Goal: Task Accomplishment & Management: Use online tool/utility

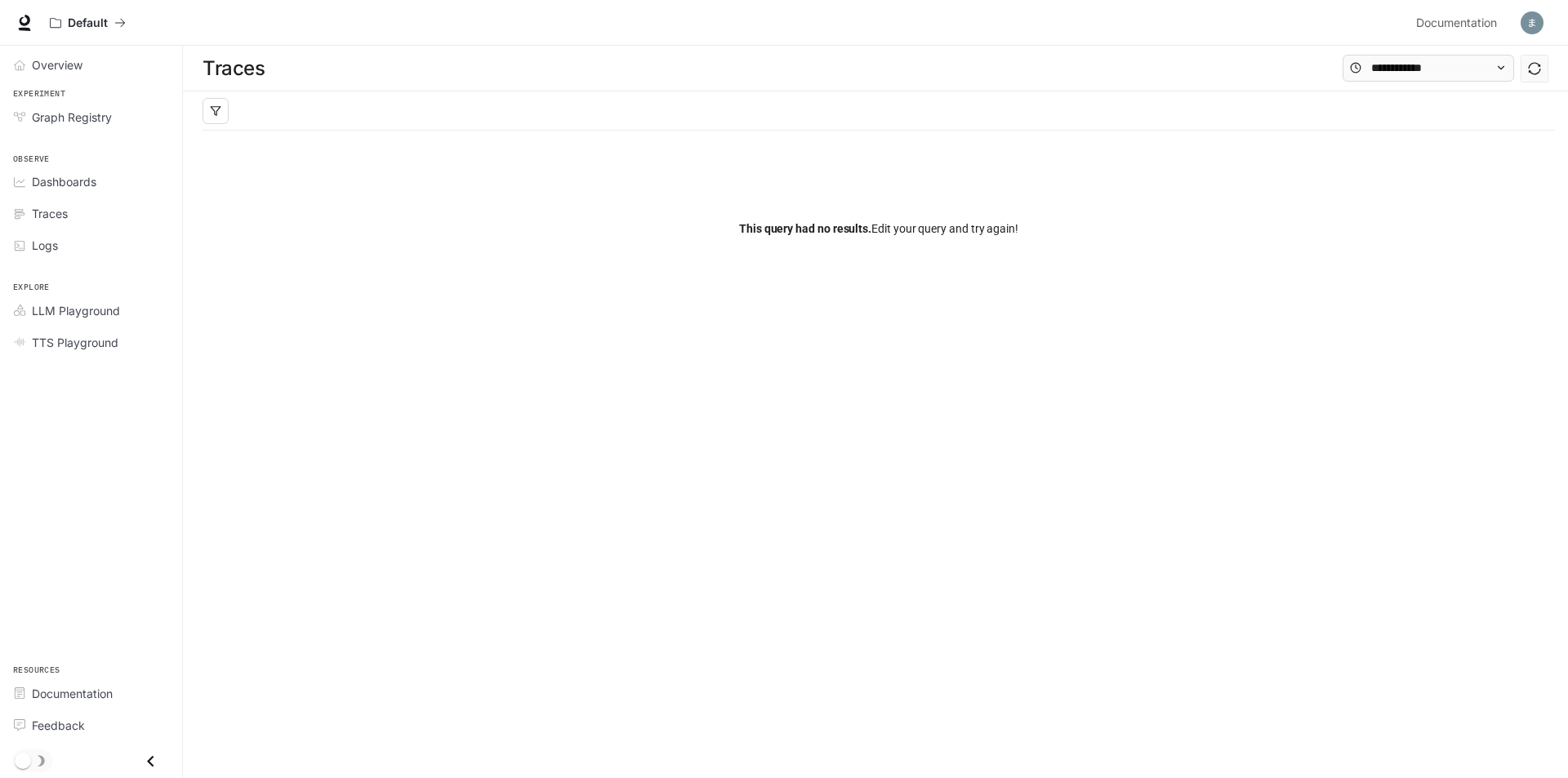
click at [6, 22] on div "Default Documentation Documentation" at bounding box center [784, 22] width 1568 height 45
click at [27, 22] on icon at bounding box center [24, 20] width 10 height 11
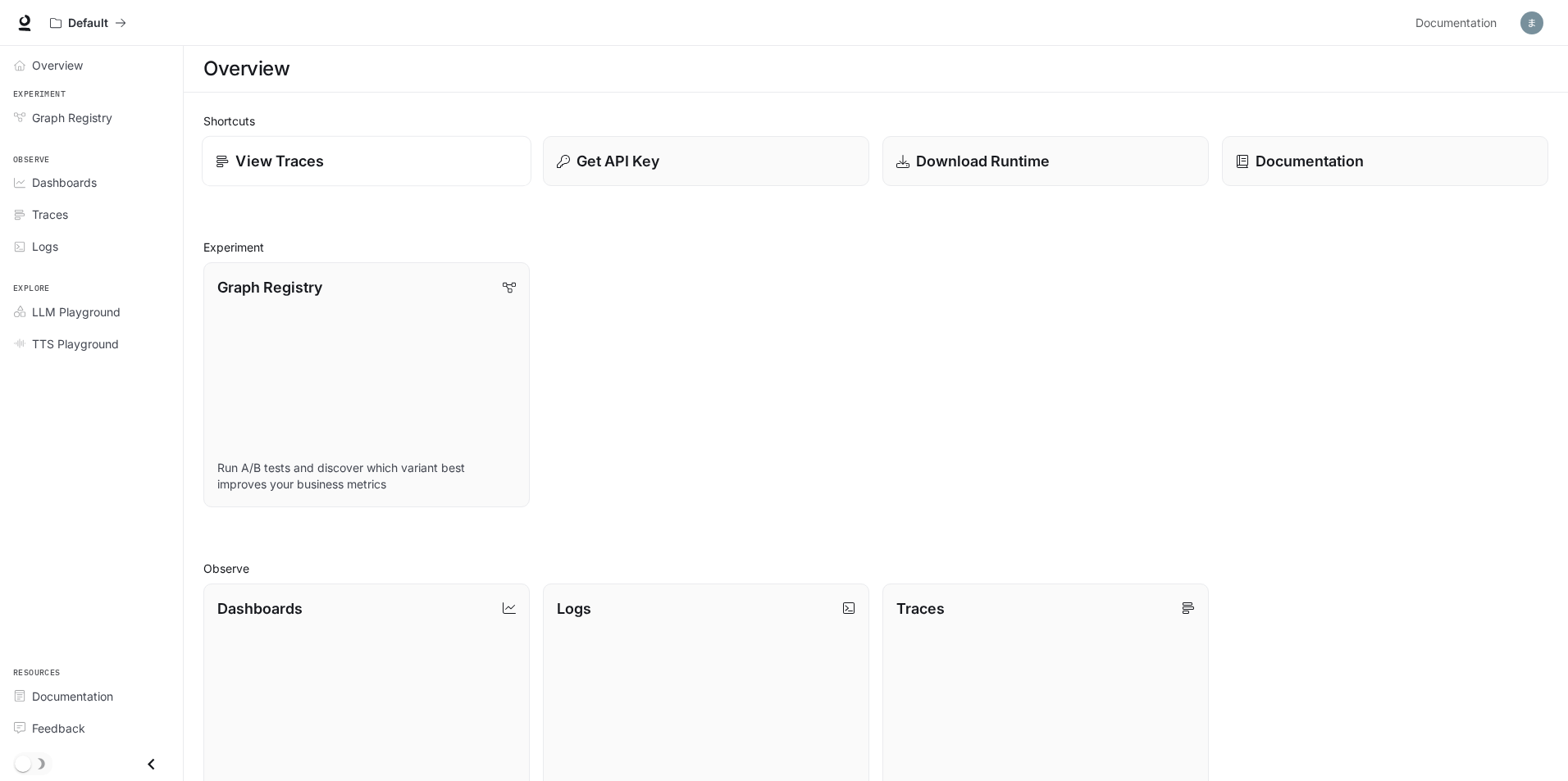
click at [237, 177] on link "View Traces" at bounding box center [366, 161] width 330 height 51
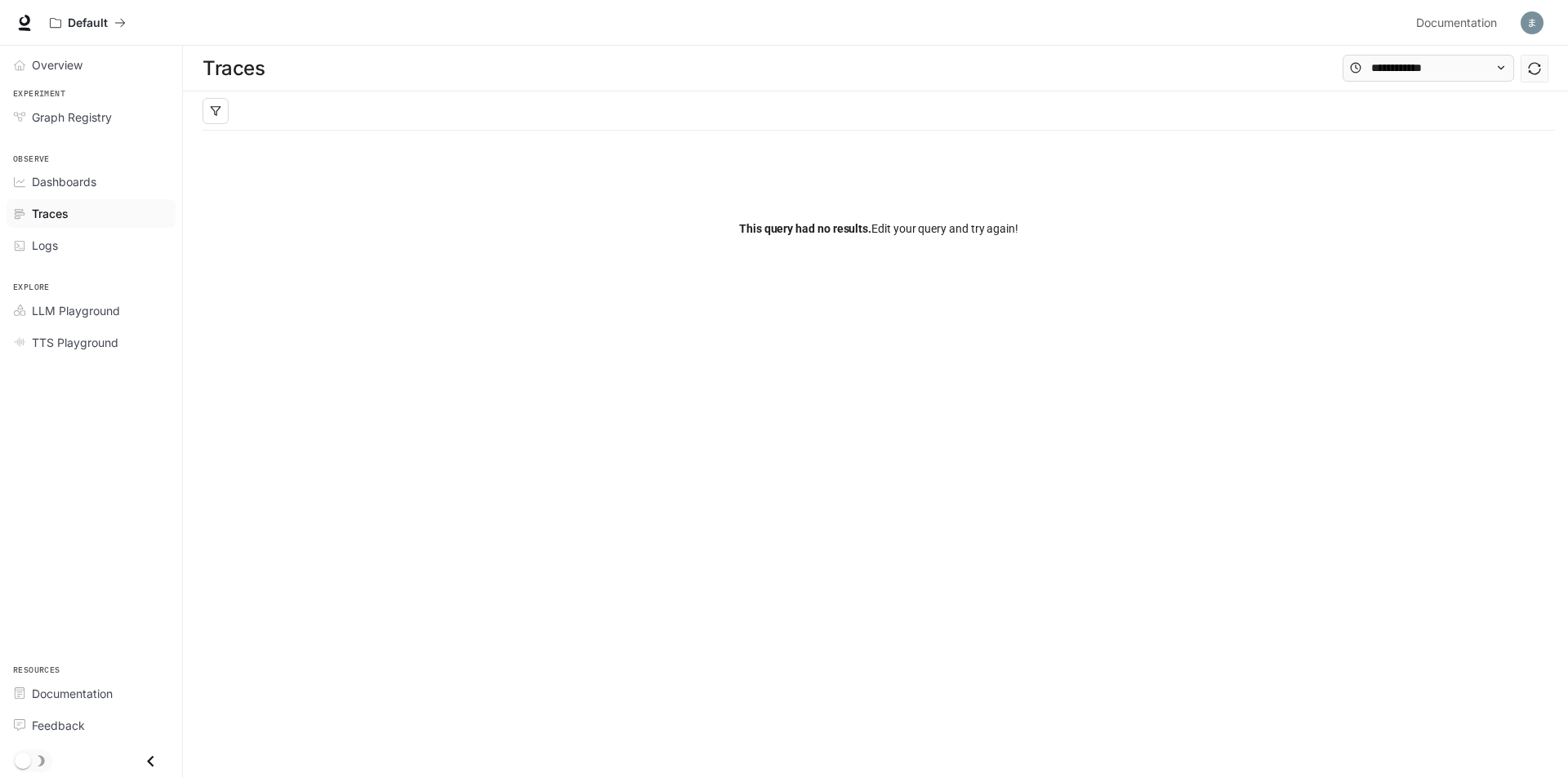
drag, startPoint x: 297, startPoint y: 154, endPoint x: 319, endPoint y: 141, distance: 25.6
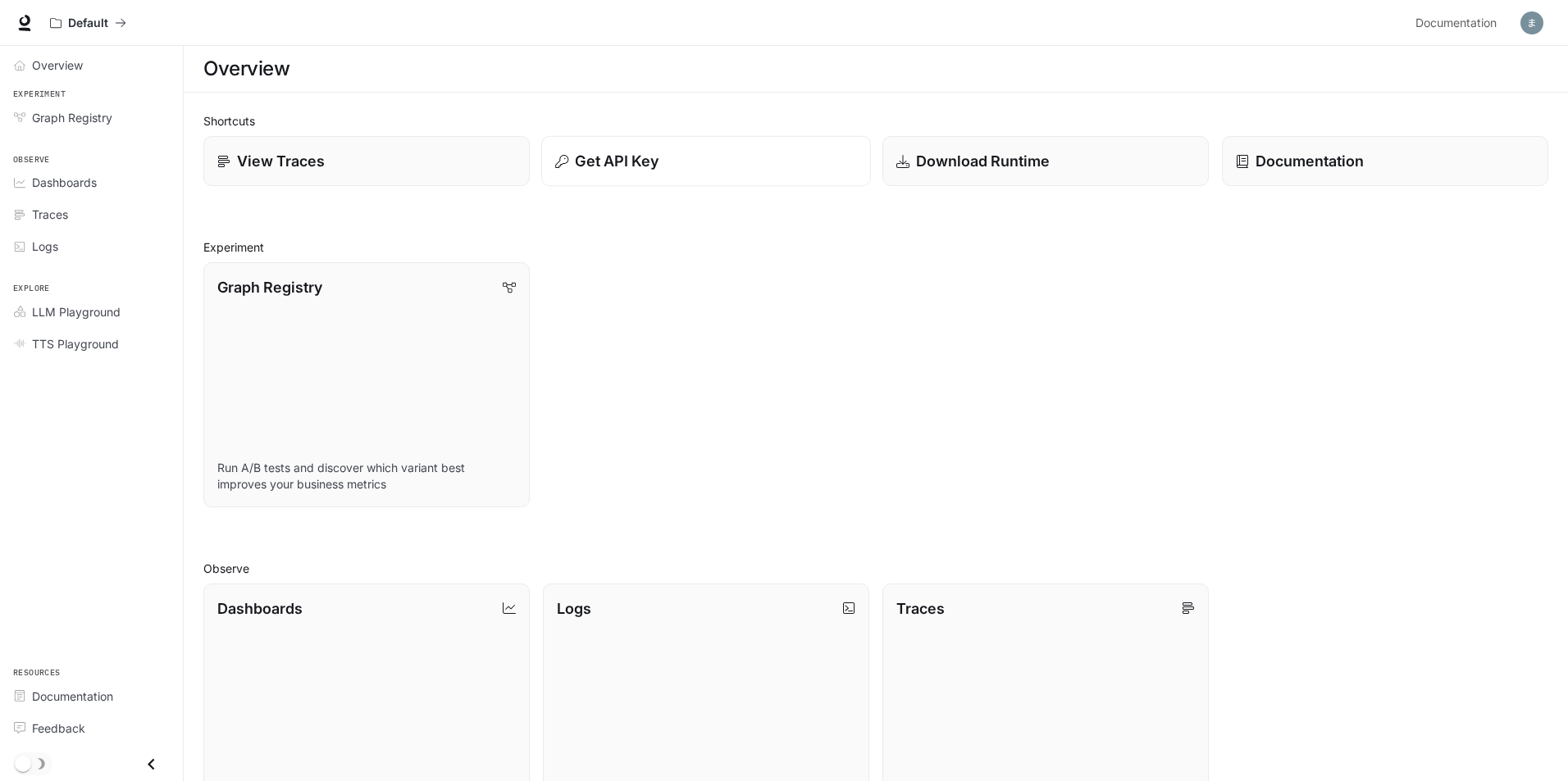
click at [601, 158] on p "Get API Key" at bounding box center [617, 161] width 84 height 22
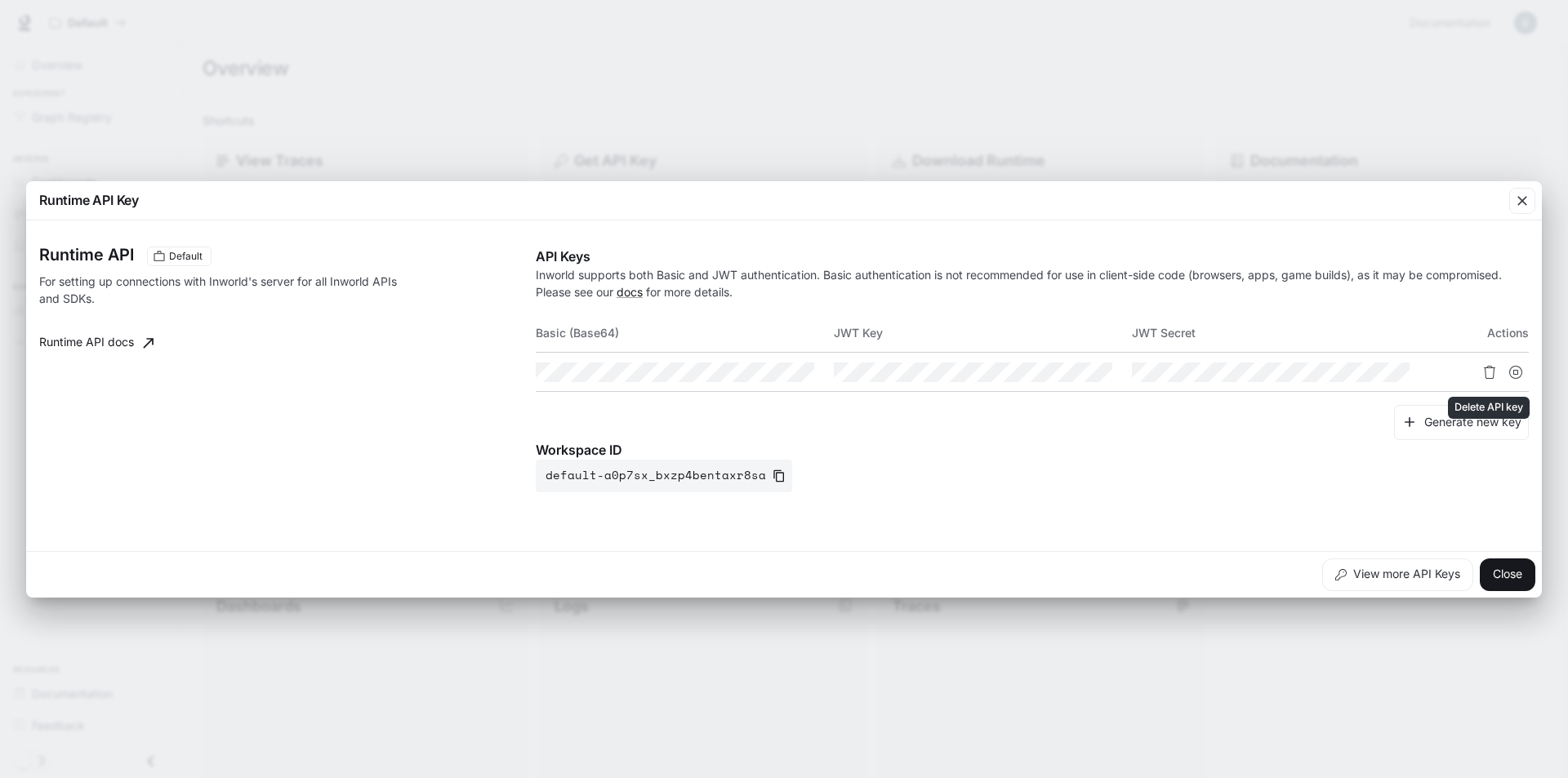
click at [1497, 374] on button "Delete API key" at bounding box center [1489, 372] width 26 height 26
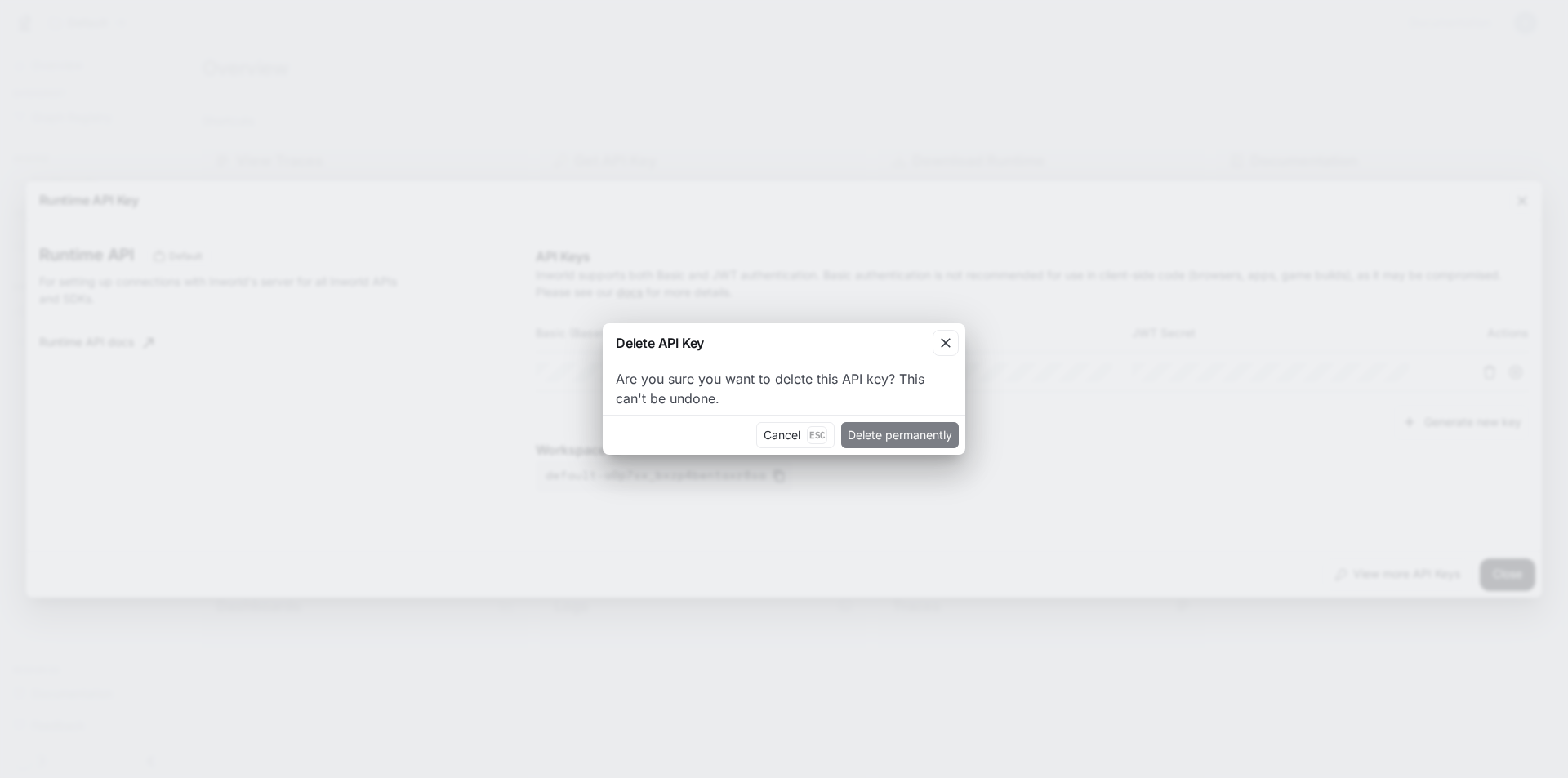
click at [862, 426] on button "Delete permanently" at bounding box center [900, 435] width 118 height 26
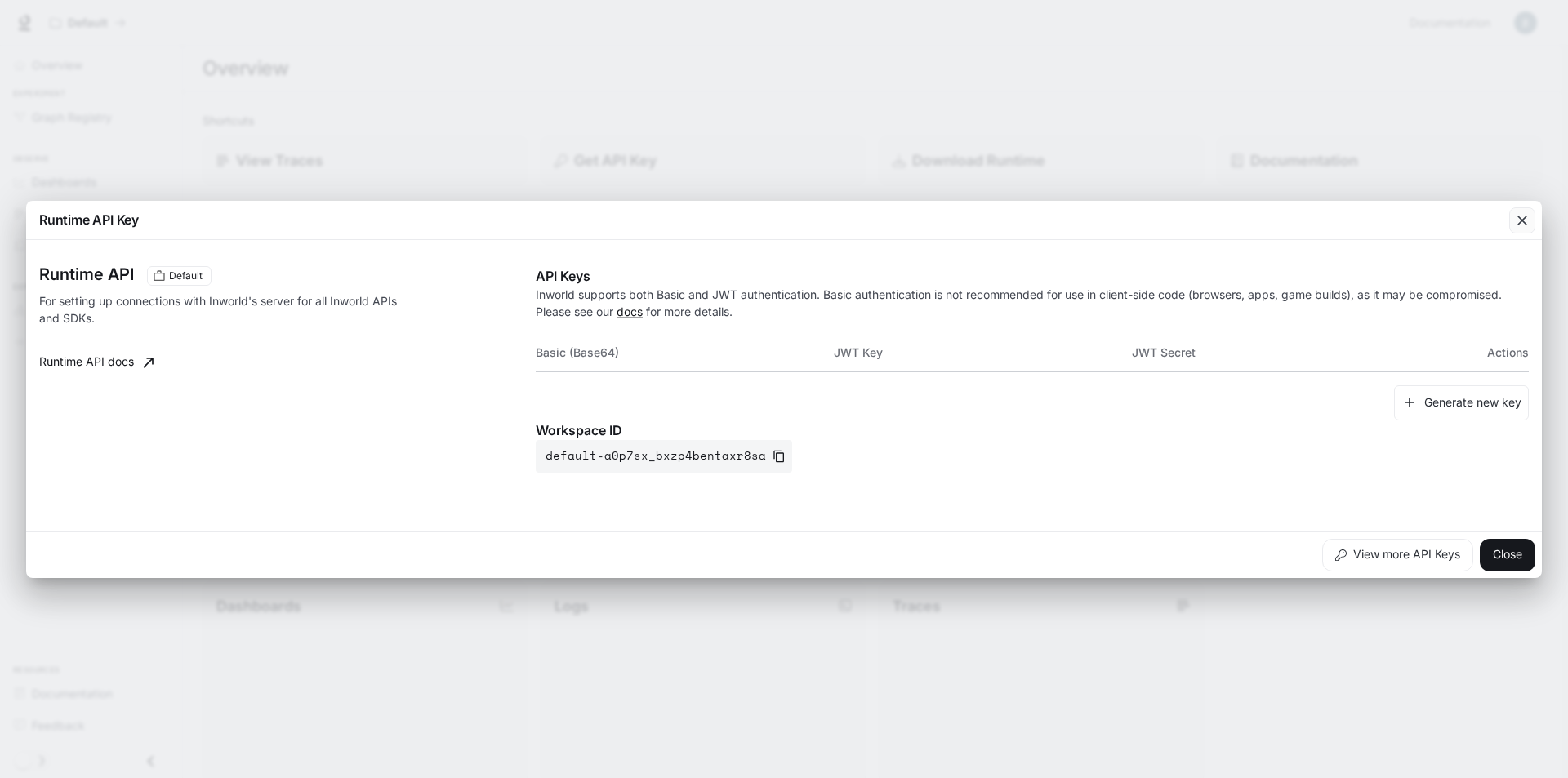
click at [1515, 220] on icon "button" at bounding box center [1523, 221] width 17 height 17
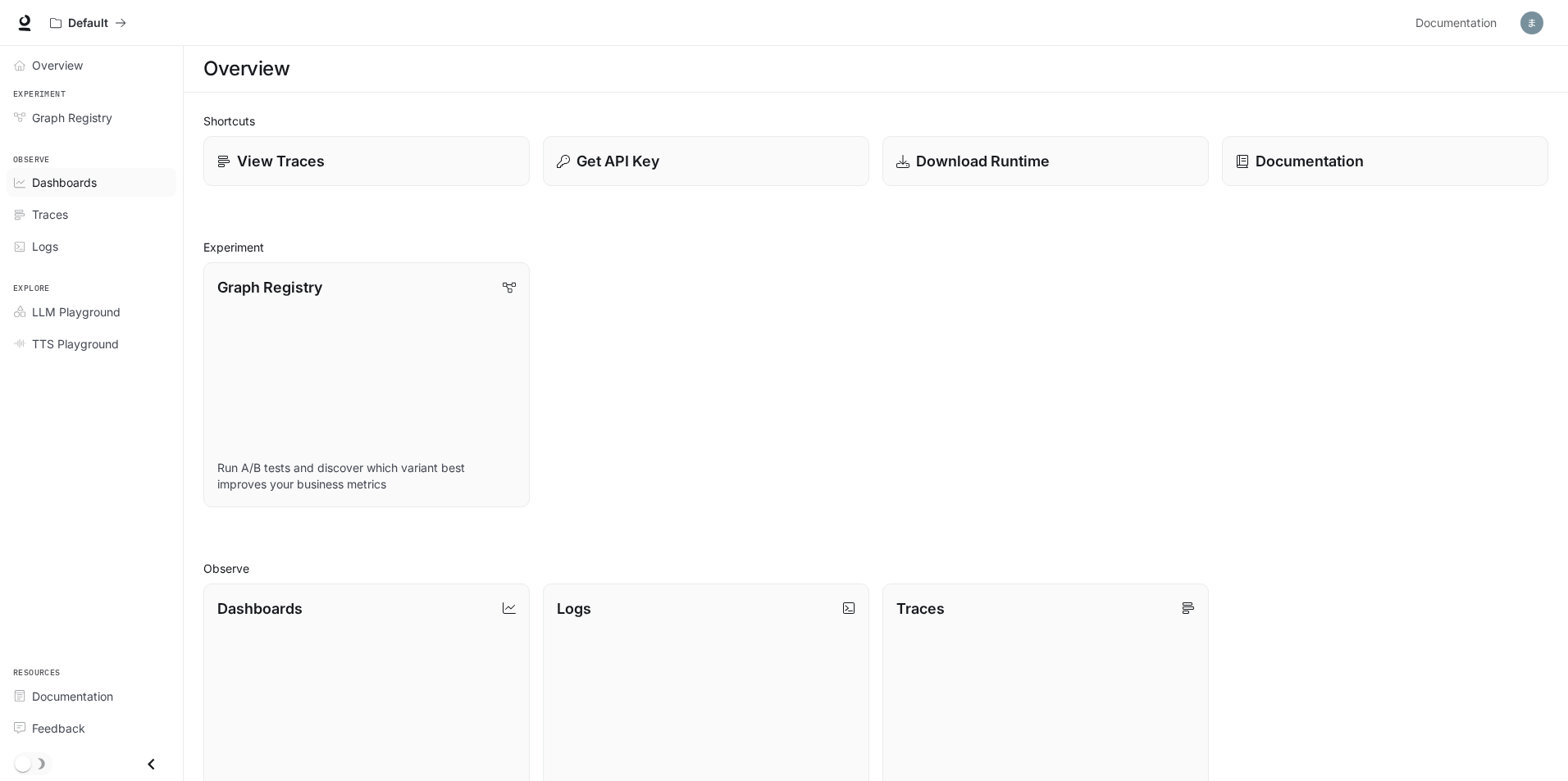
click at [82, 188] on span "Dashboards" at bounding box center [63, 182] width 64 height 17
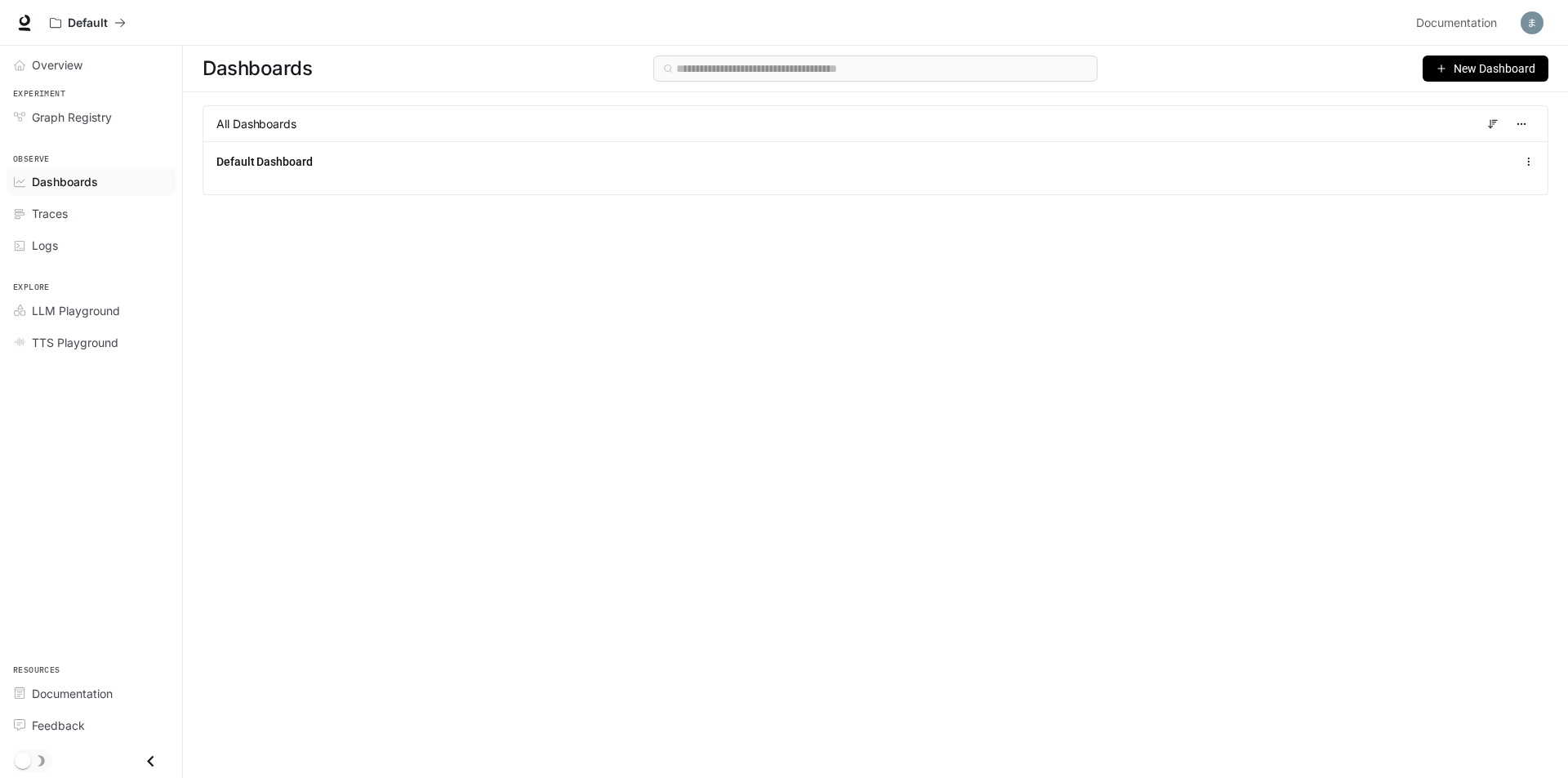
click at [63, 45] on div "Default Documentation Documentation" at bounding box center [784, 22] width 1568 height 45
click at [63, 63] on span "Overview" at bounding box center [57, 65] width 51 height 17
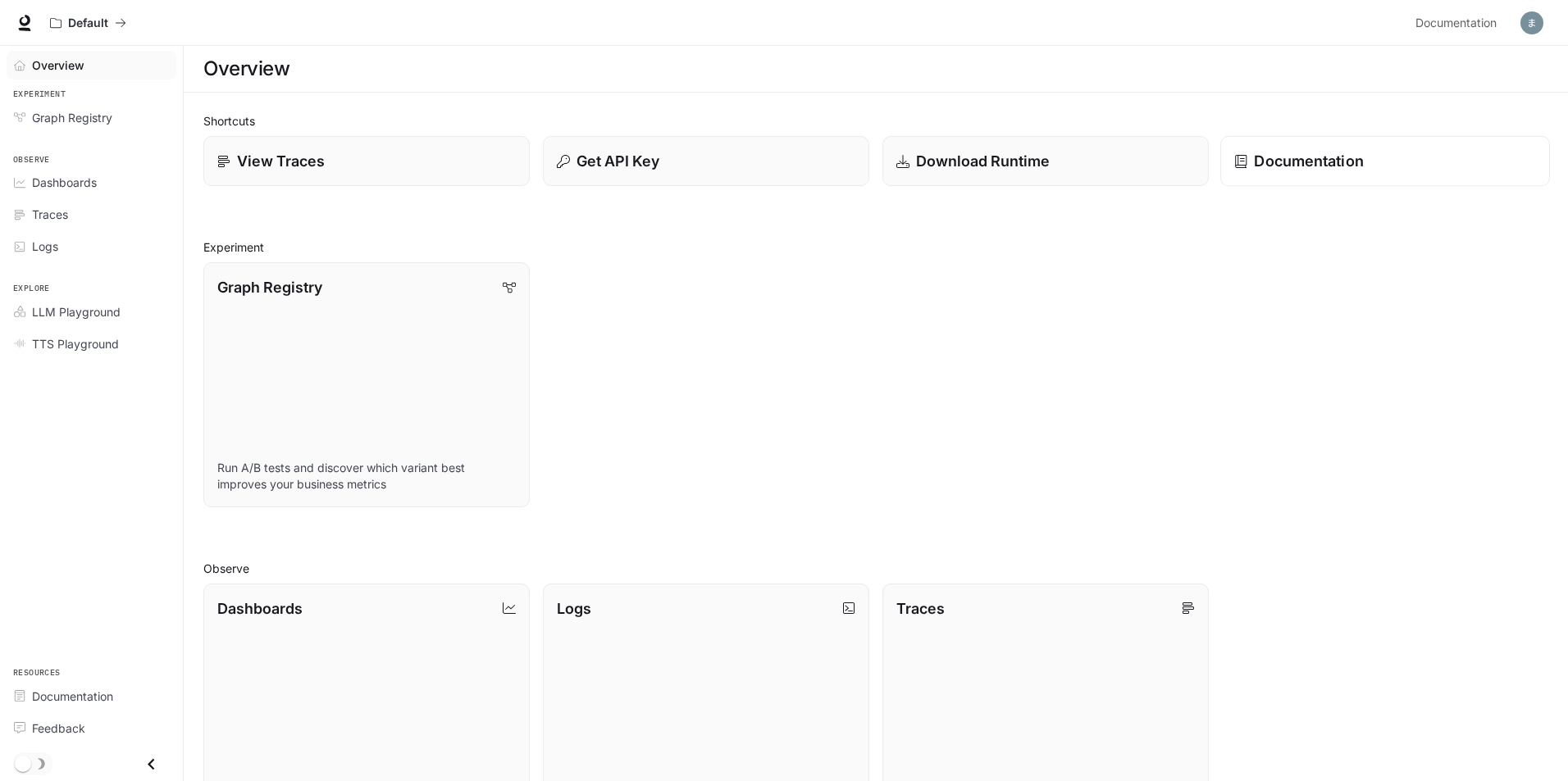
click at [1269, 161] on p "Documentation" at bounding box center [1308, 161] width 109 height 22
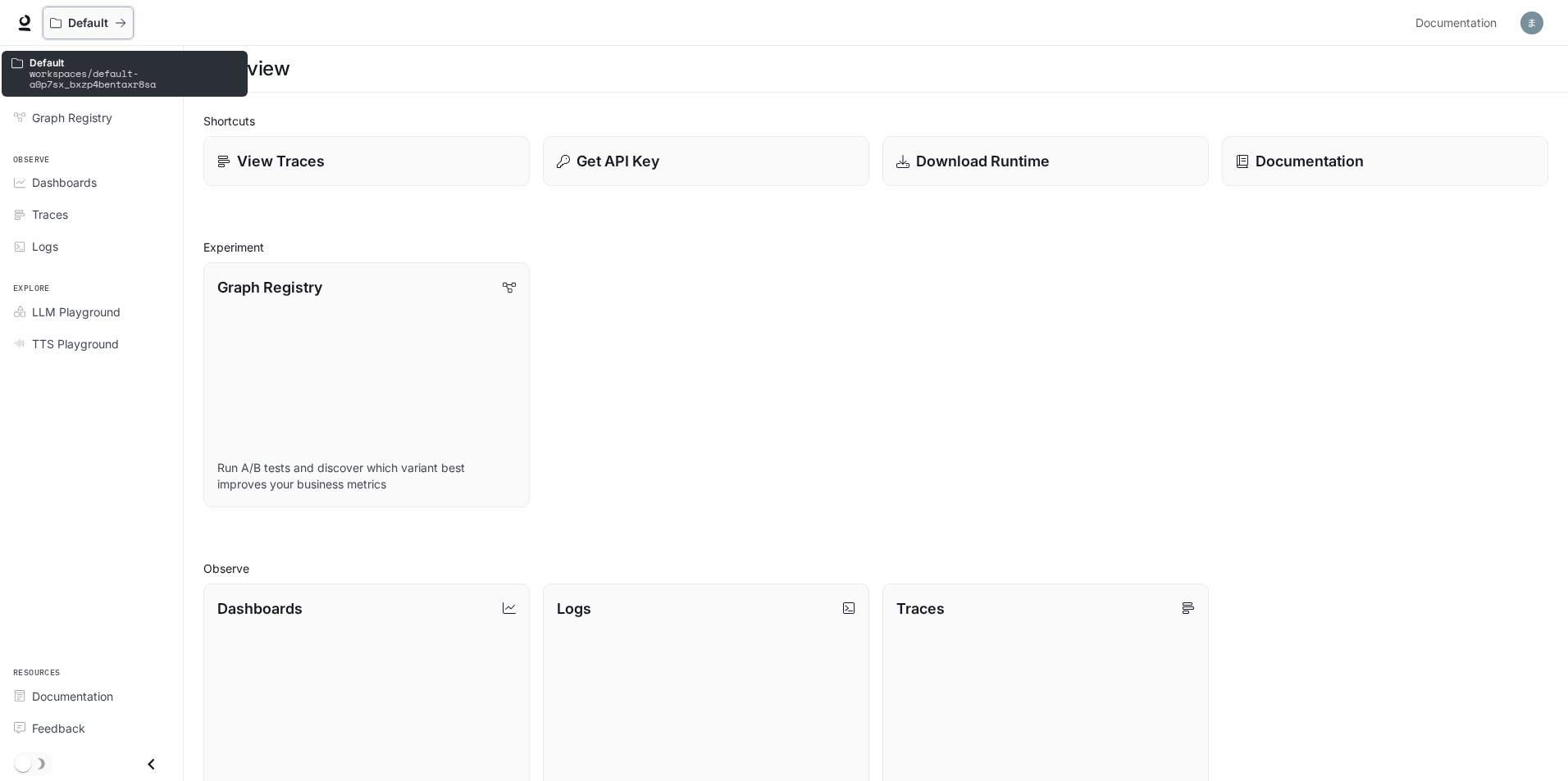
click at [125, 24] on icon "All workspaces" at bounding box center [120, 22] width 10 height 8
click at [74, 76] on p "workspaces/default-a0p7sx_bxzp4bentaxr8sa" at bounding box center [133, 78] width 208 height 21
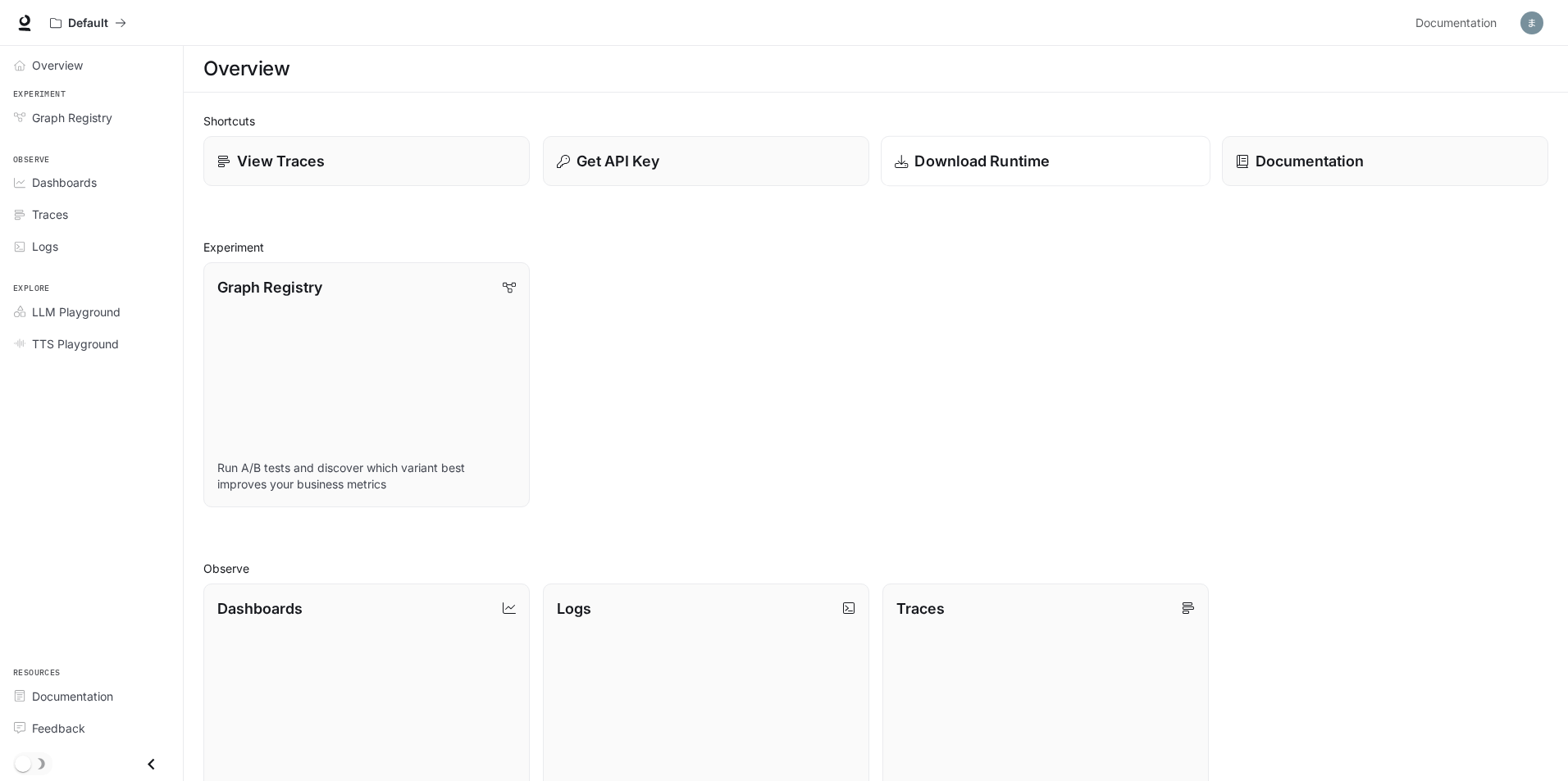
click at [974, 164] on p "Download Runtime" at bounding box center [982, 161] width 135 height 22
click at [456, 177] on link "View Traces" at bounding box center [366, 161] width 330 height 51
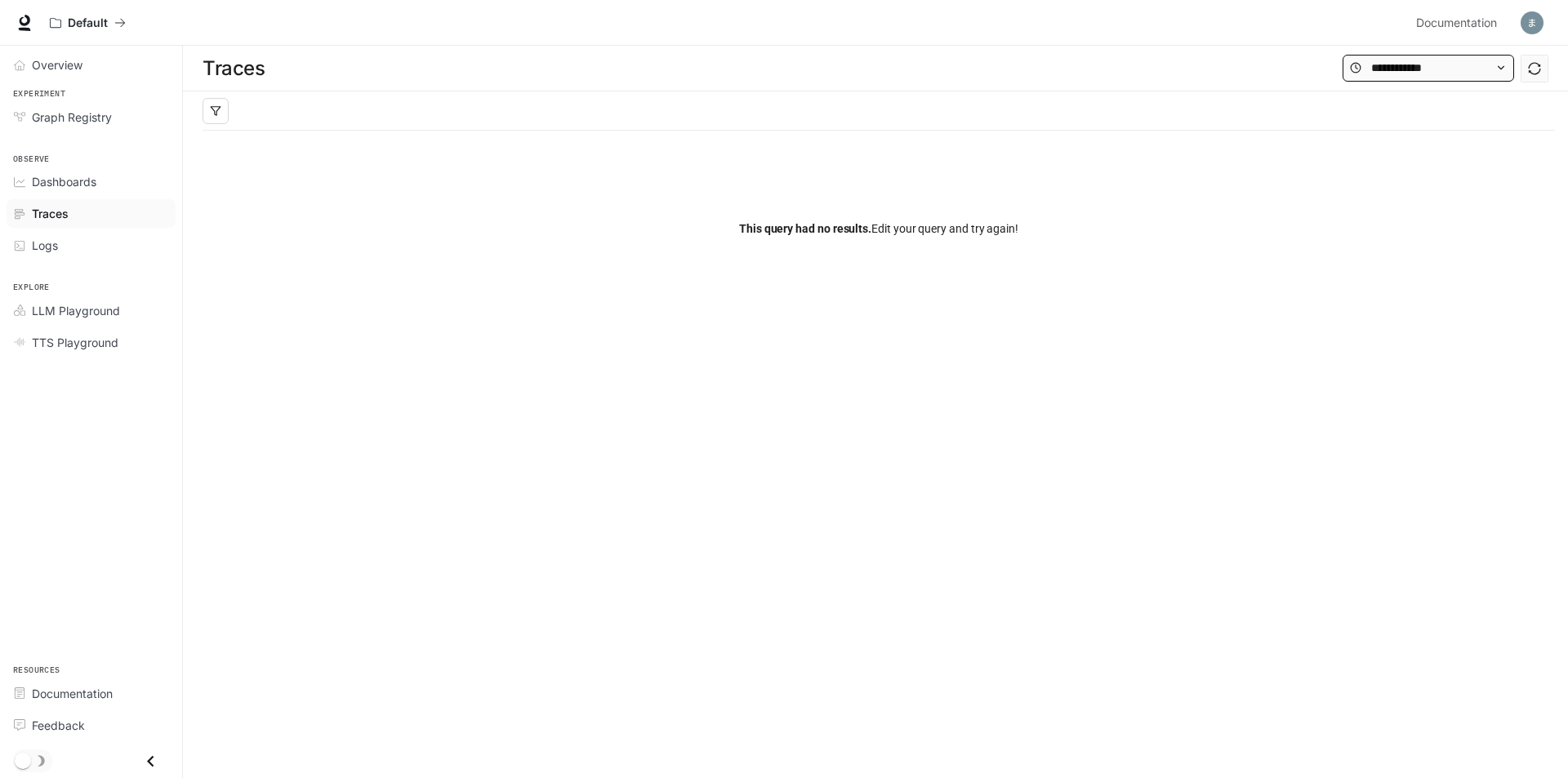
click at [1503, 72] on icon at bounding box center [1500, 68] width 11 height 11
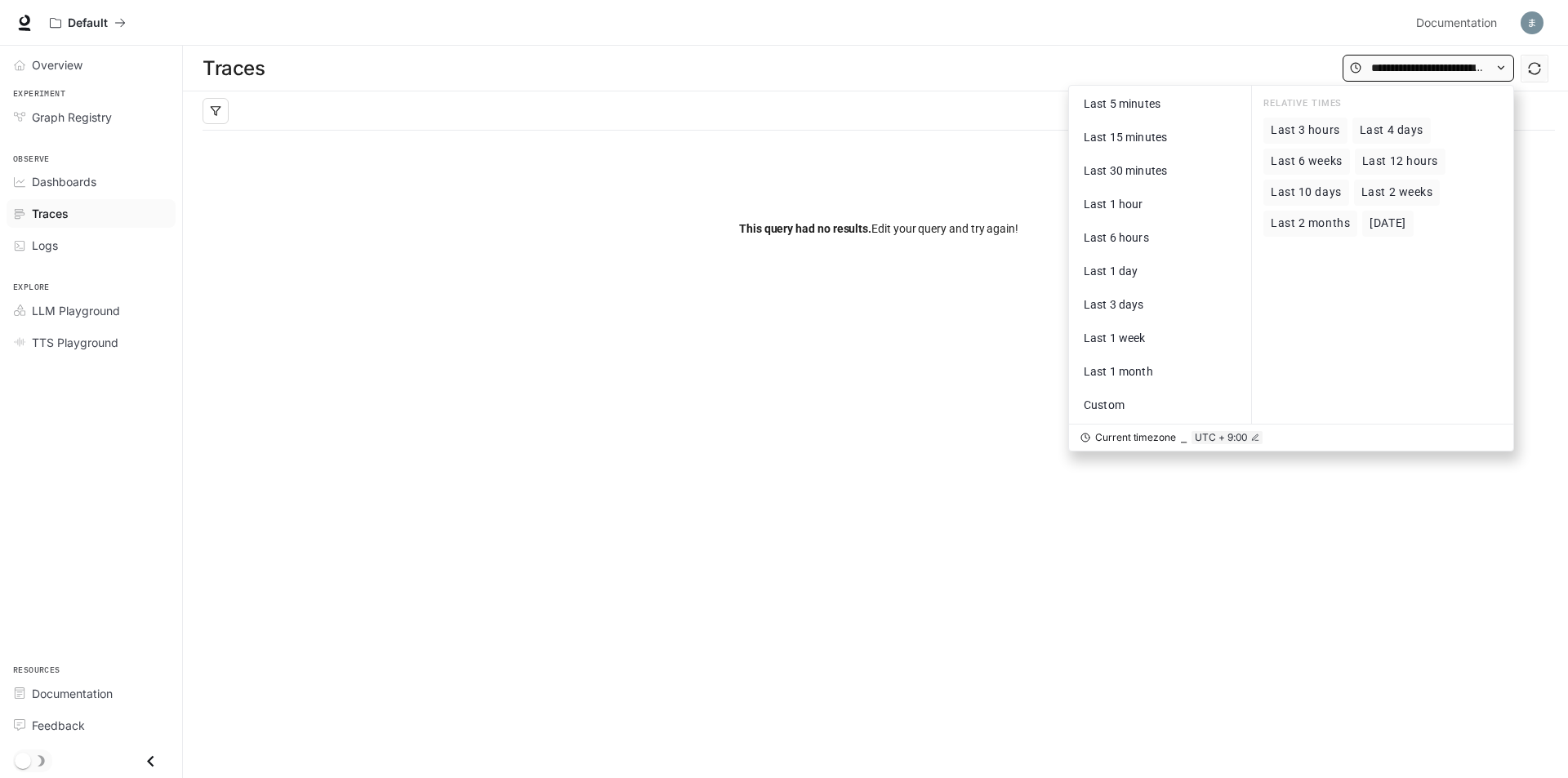
click at [1494, 72] on span at bounding box center [1428, 68] width 172 height 27
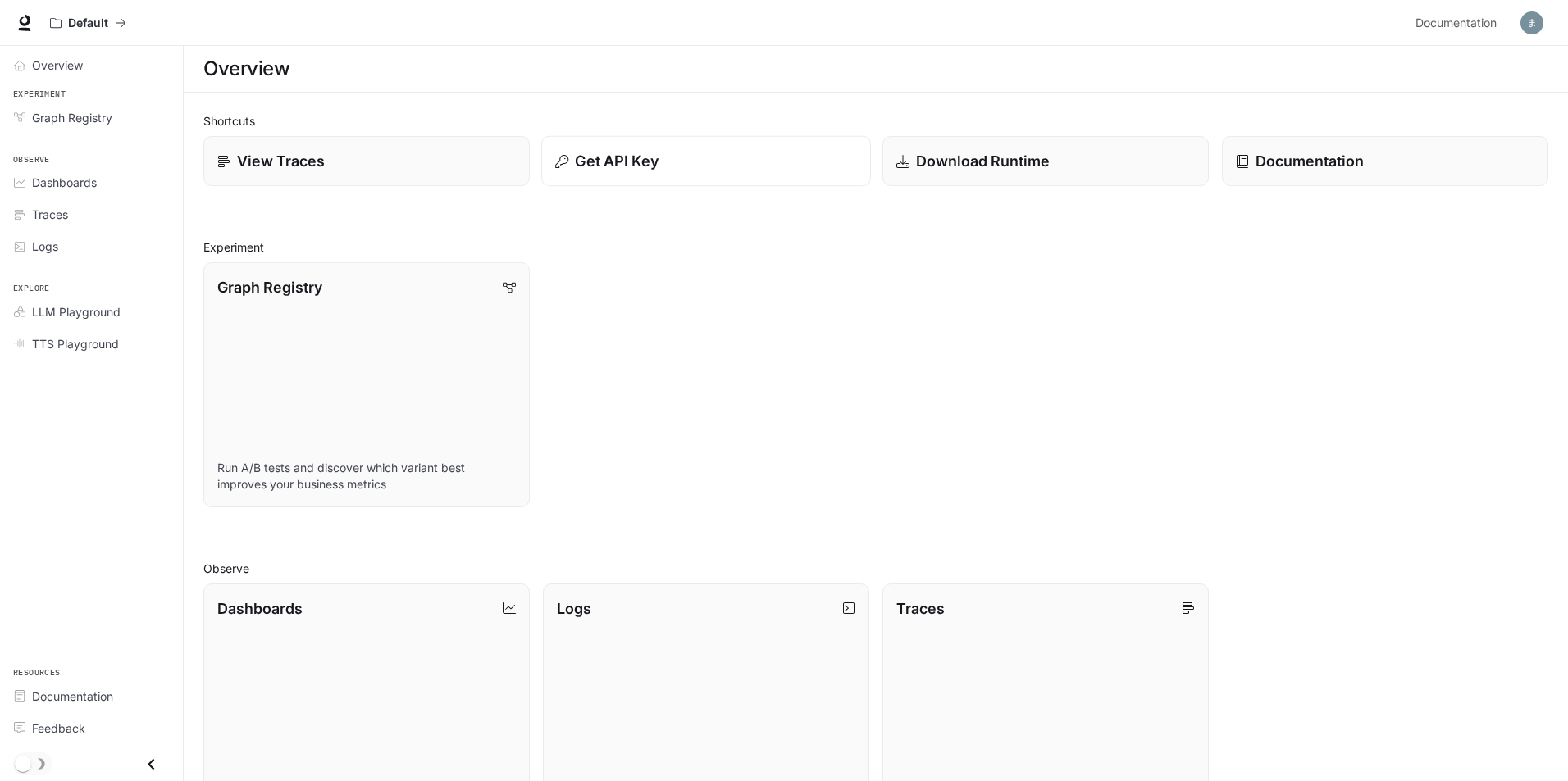
click at [805, 160] on div "Get API Key" at bounding box center [706, 161] width 302 height 22
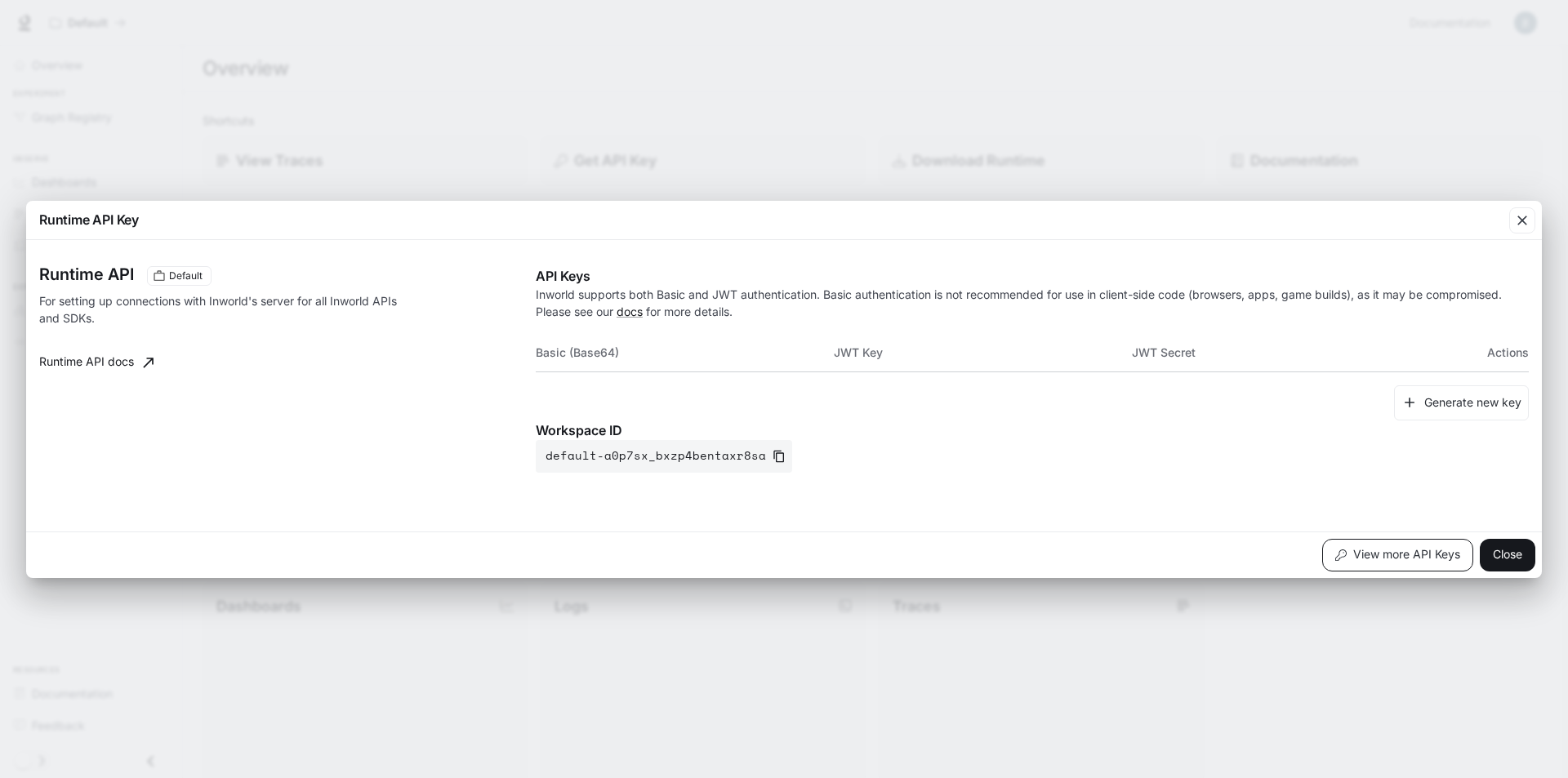
click at [1405, 551] on button "View more API Keys" at bounding box center [1397, 554] width 151 height 32
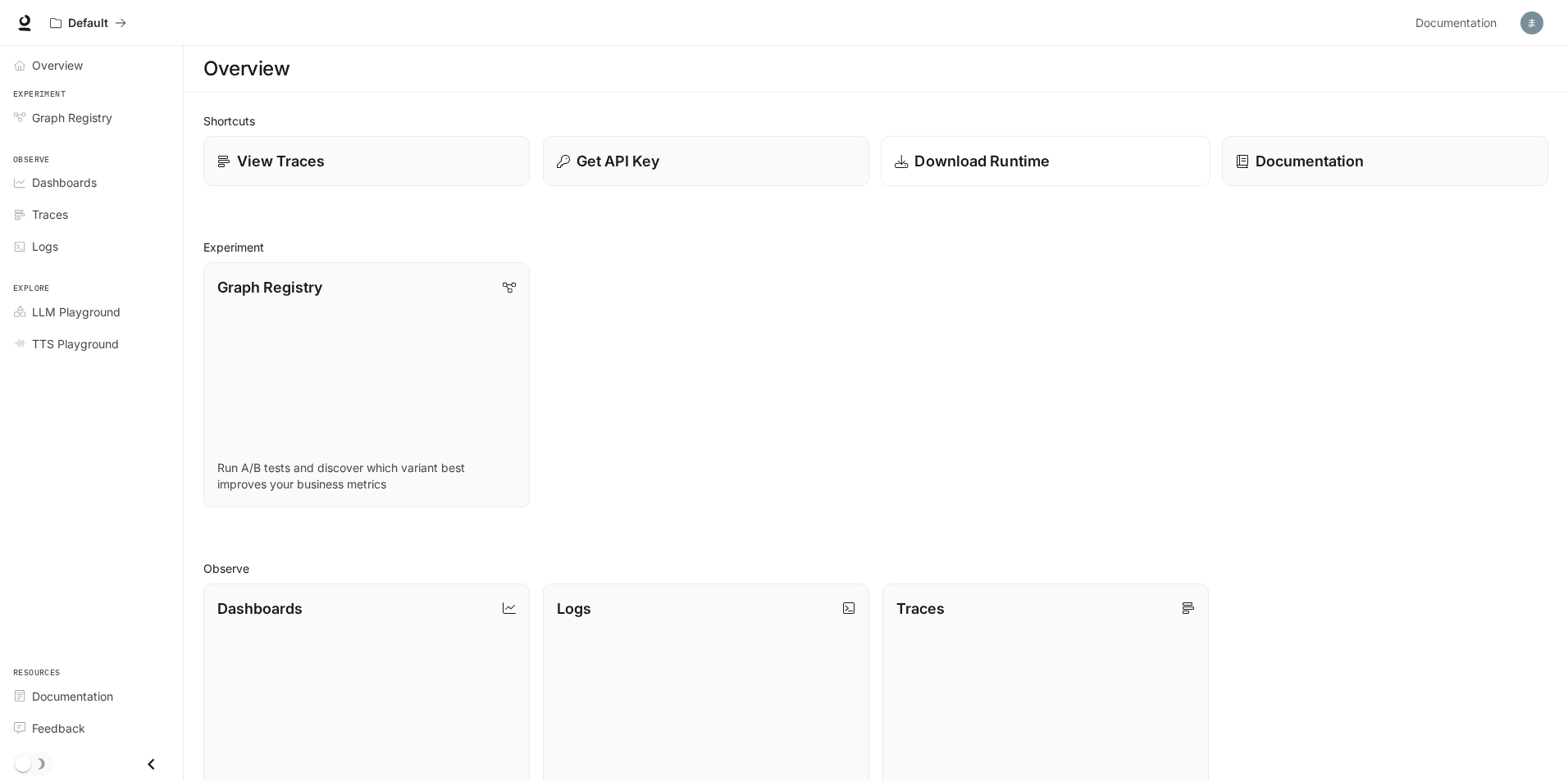
click at [977, 161] on p "Download Runtime" at bounding box center [982, 161] width 135 height 22
click at [435, 368] on link "Graph Registry Run A/B tests and discover which variant best improves your busi…" at bounding box center [366, 385] width 330 height 247
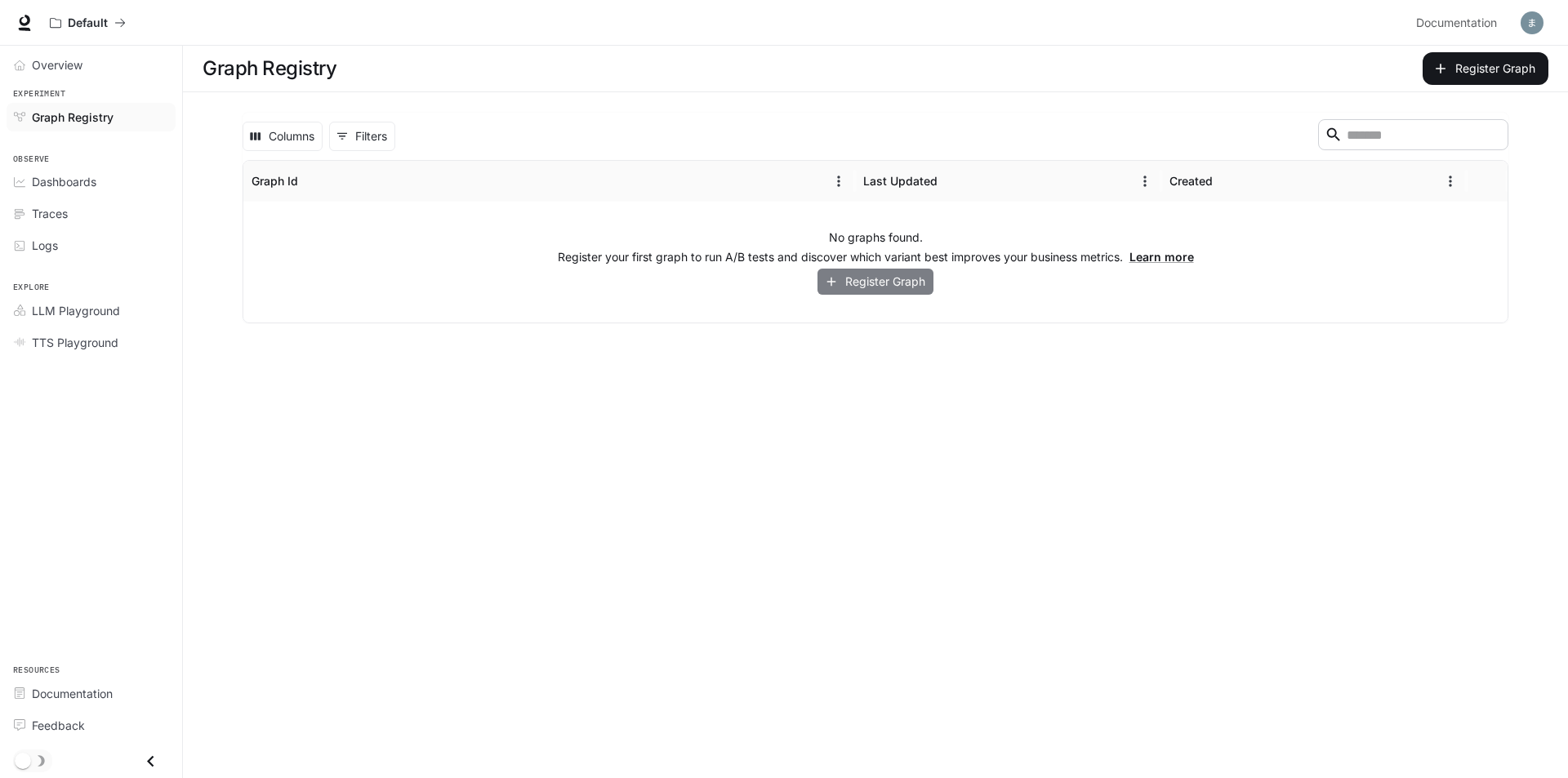
click at [866, 281] on button "Register Graph" at bounding box center [875, 281] width 116 height 27
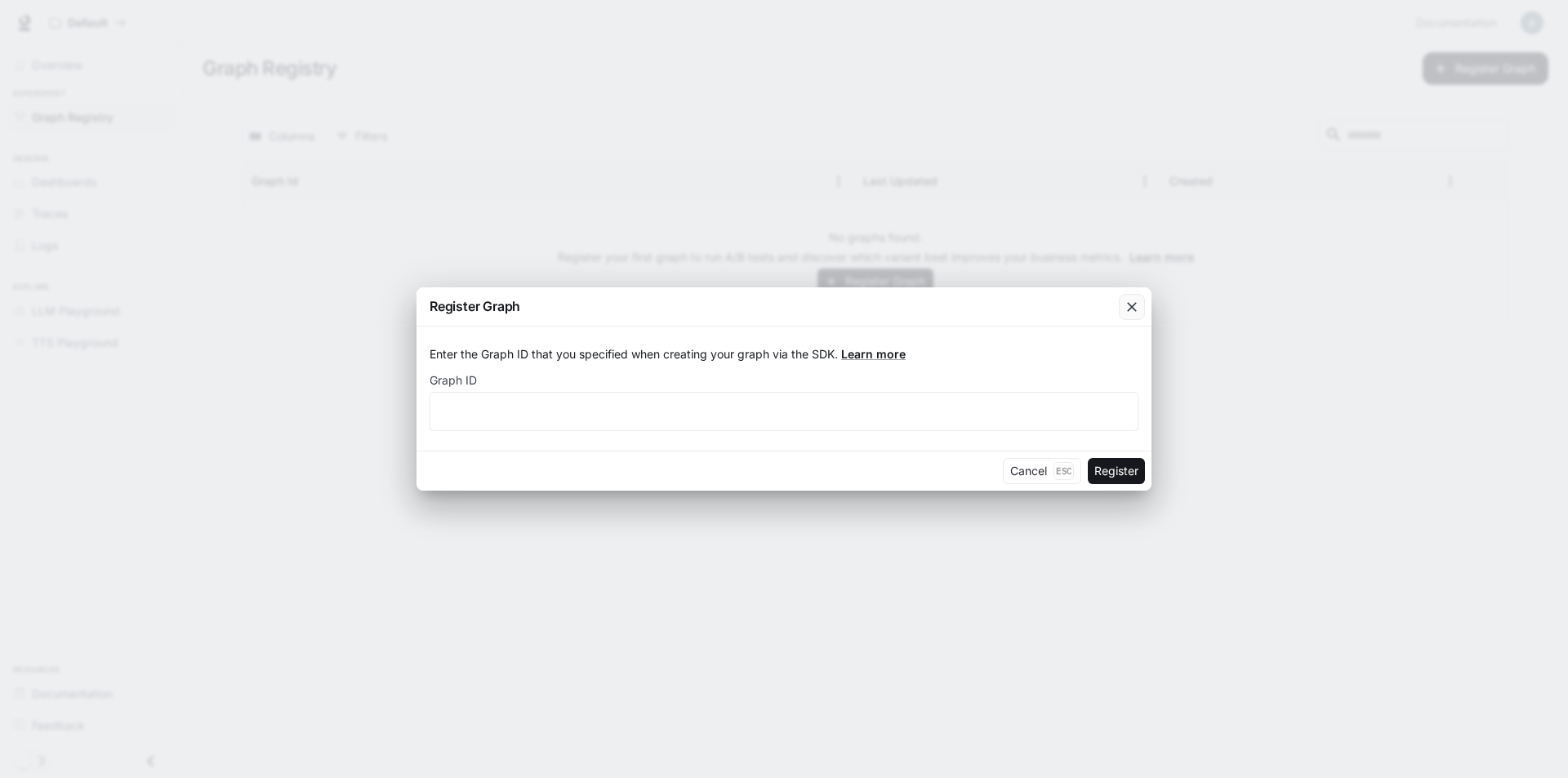
click at [1139, 305] on icon "button" at bounding box center [1132, 307] width 17 height 17
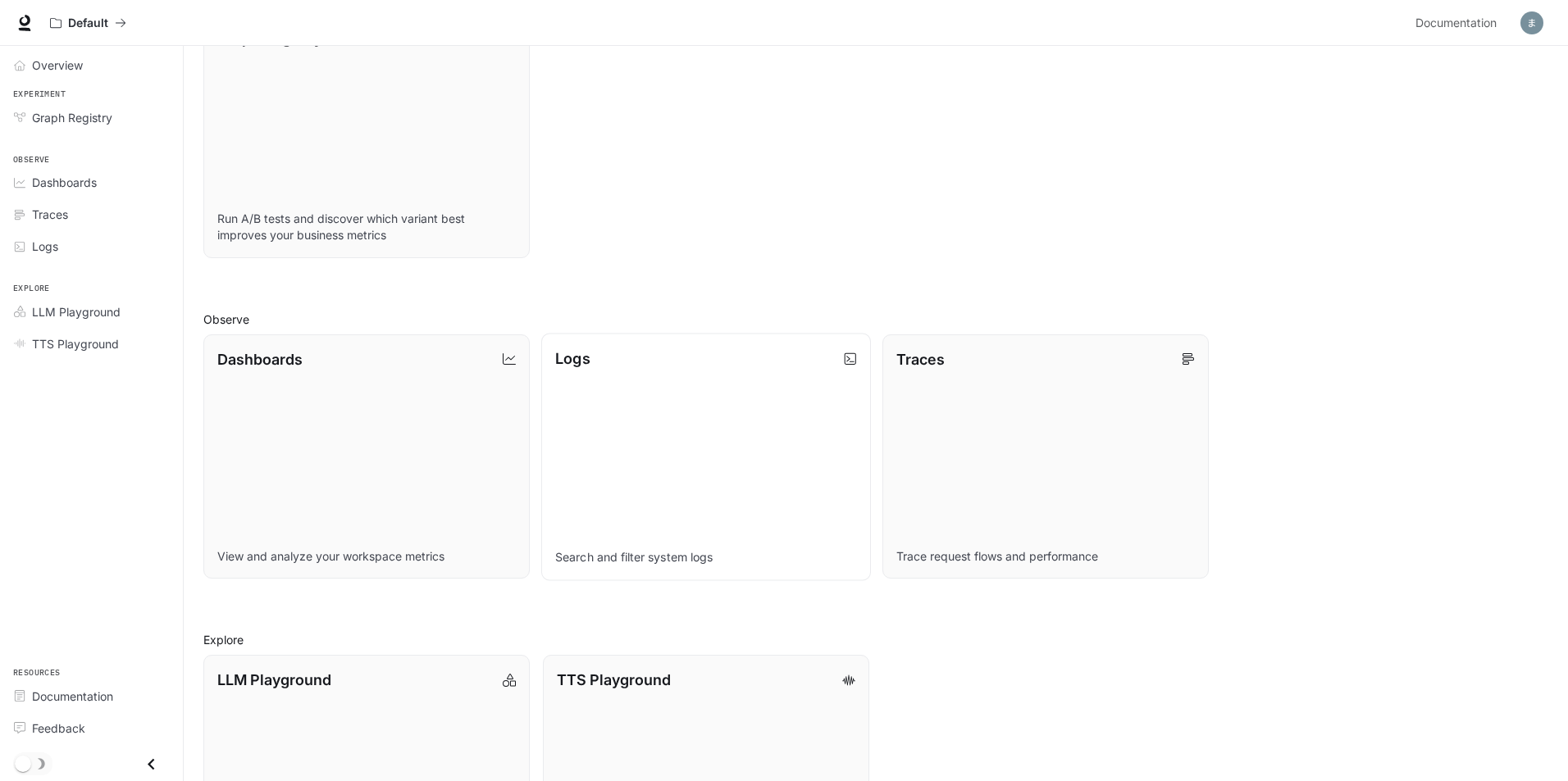
scroll to position [328, 0]
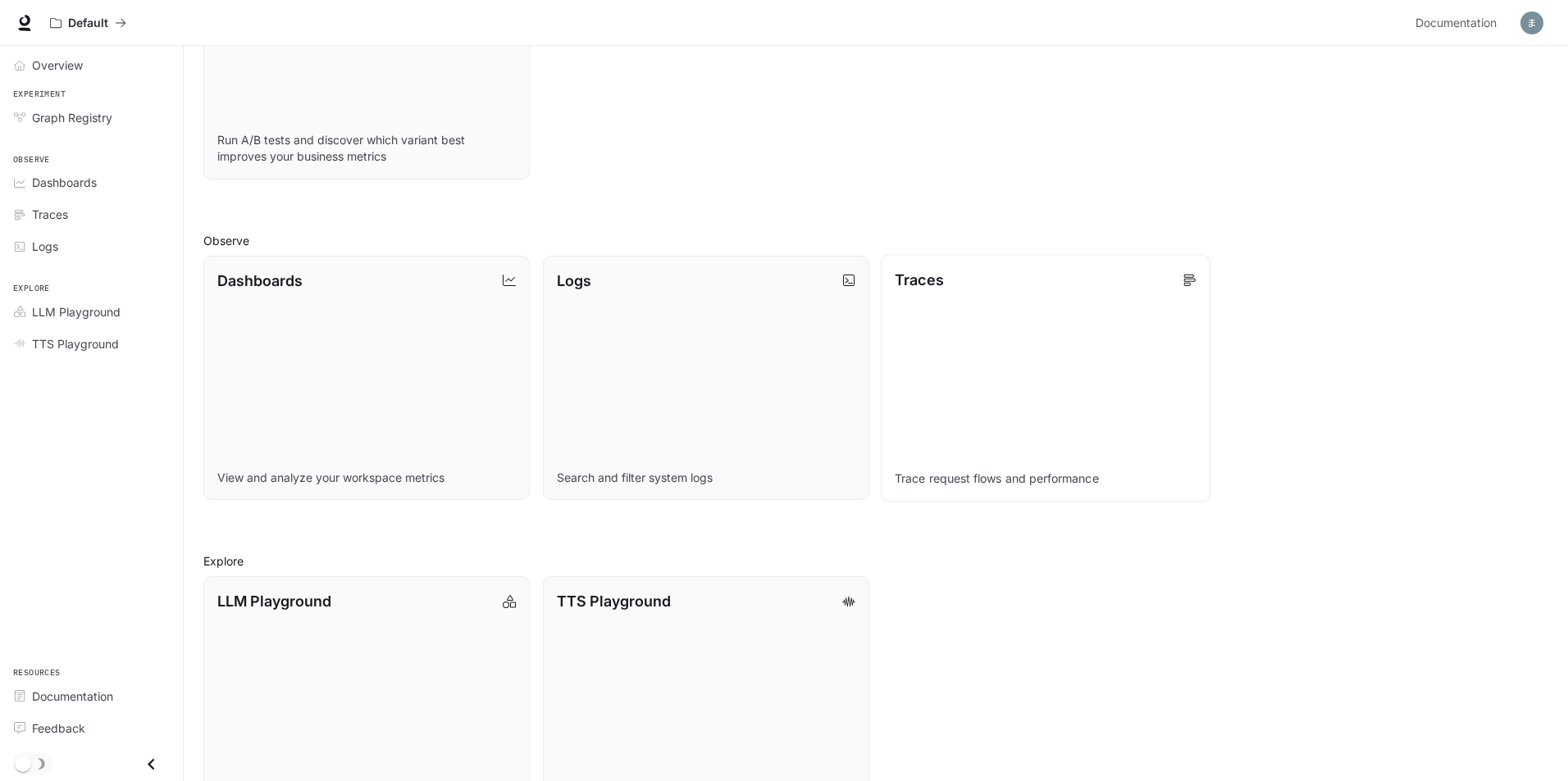
click at [1118, 379] on link "Traces Trace request flows and performance" at bounding box center [1046, 377] width 330 height 247
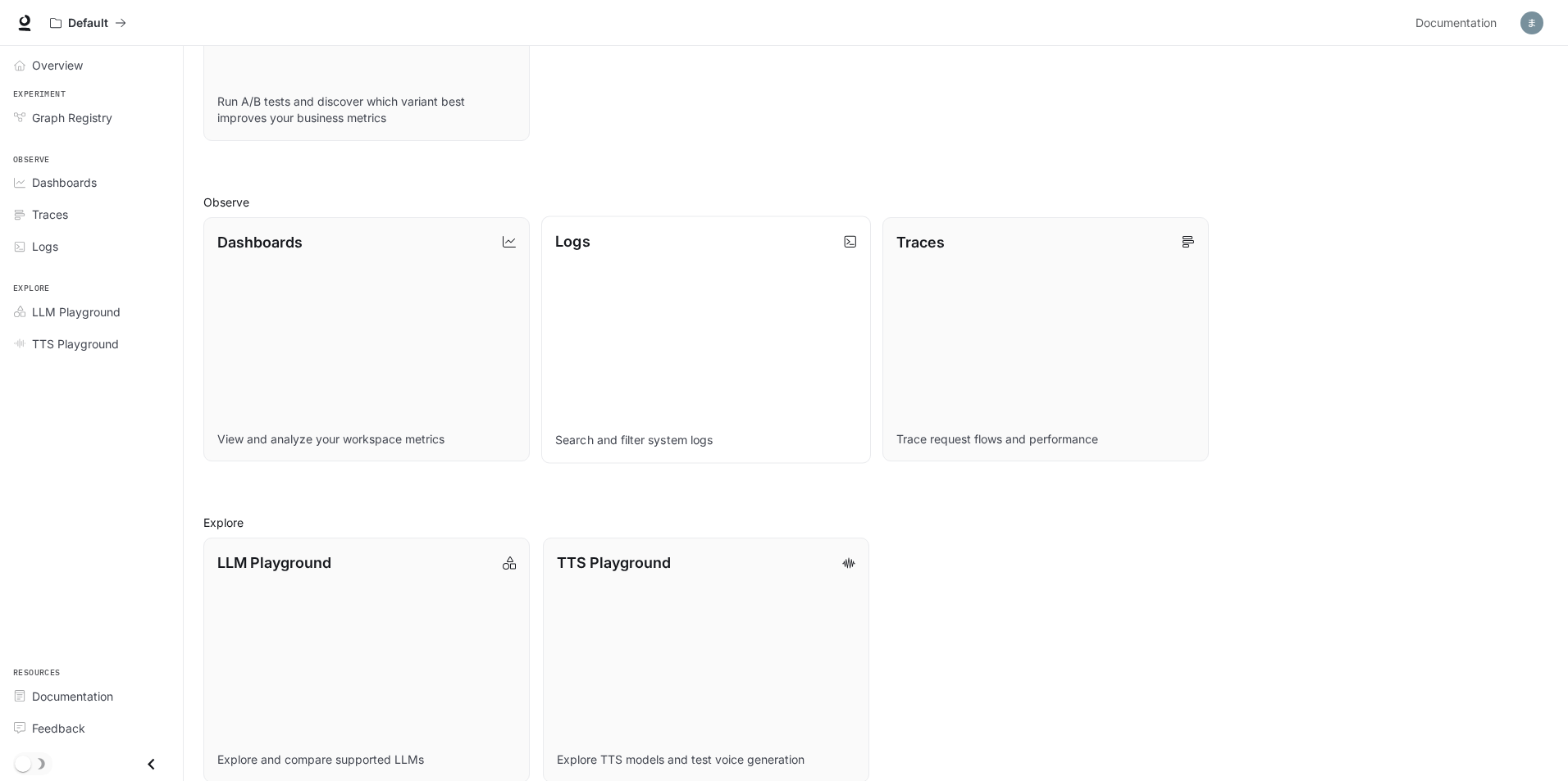
scroll to position [388, 0]
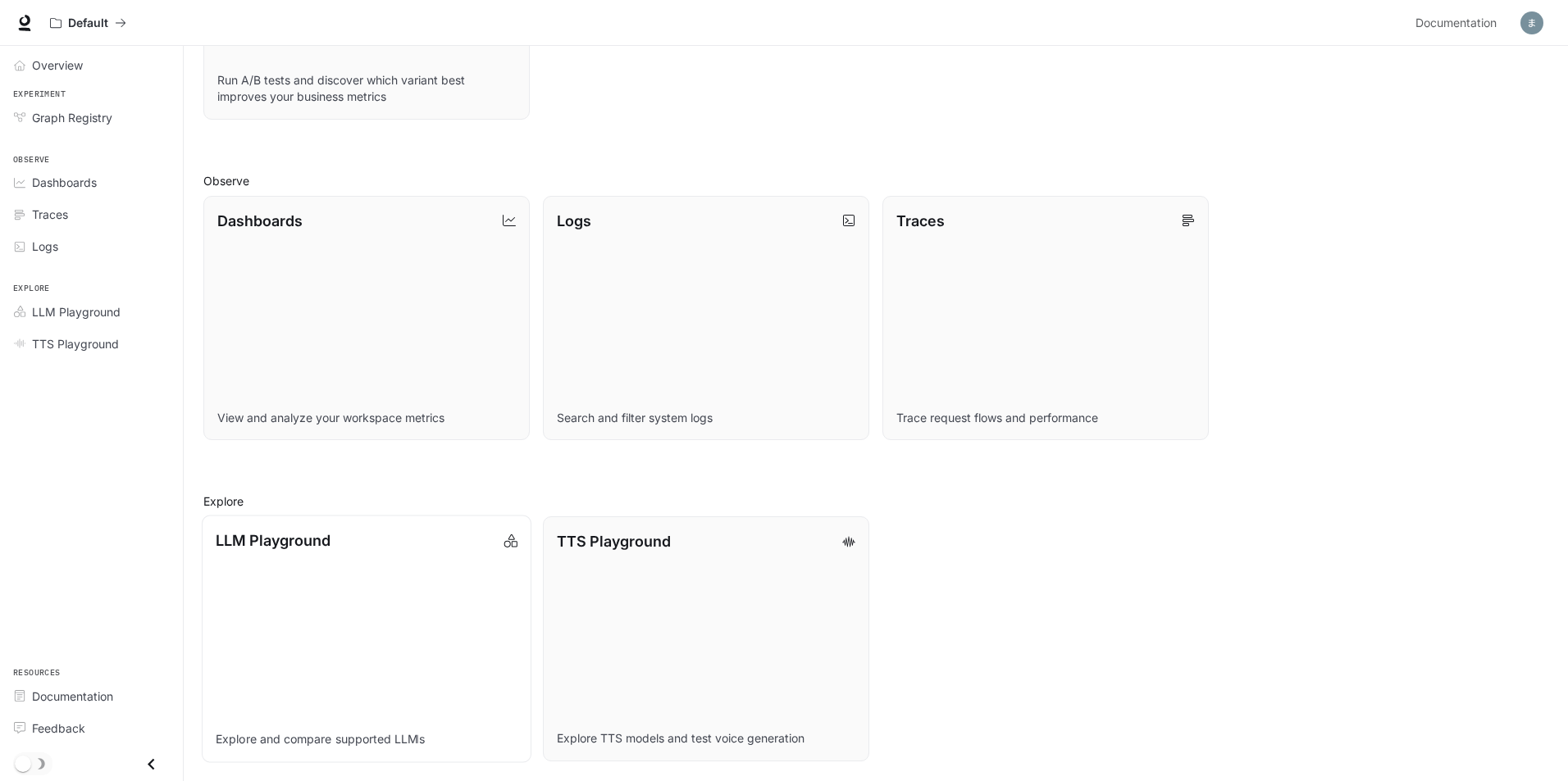
click at [437, 609] on link "LLM Playground Explore and compare supported LLMs" at bounding box center [366, 638] width 330 height 247
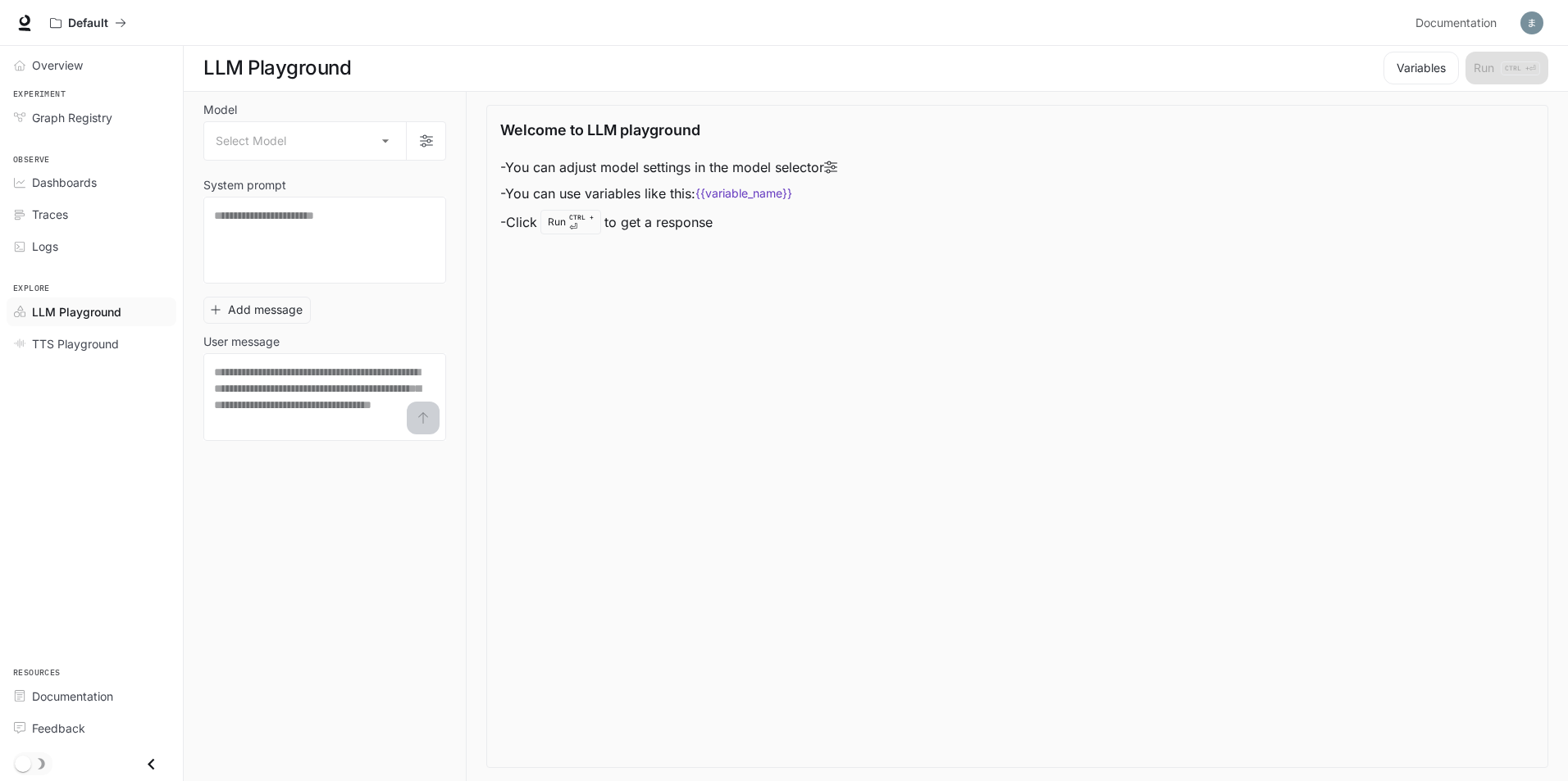
scroll to position [1, 0]
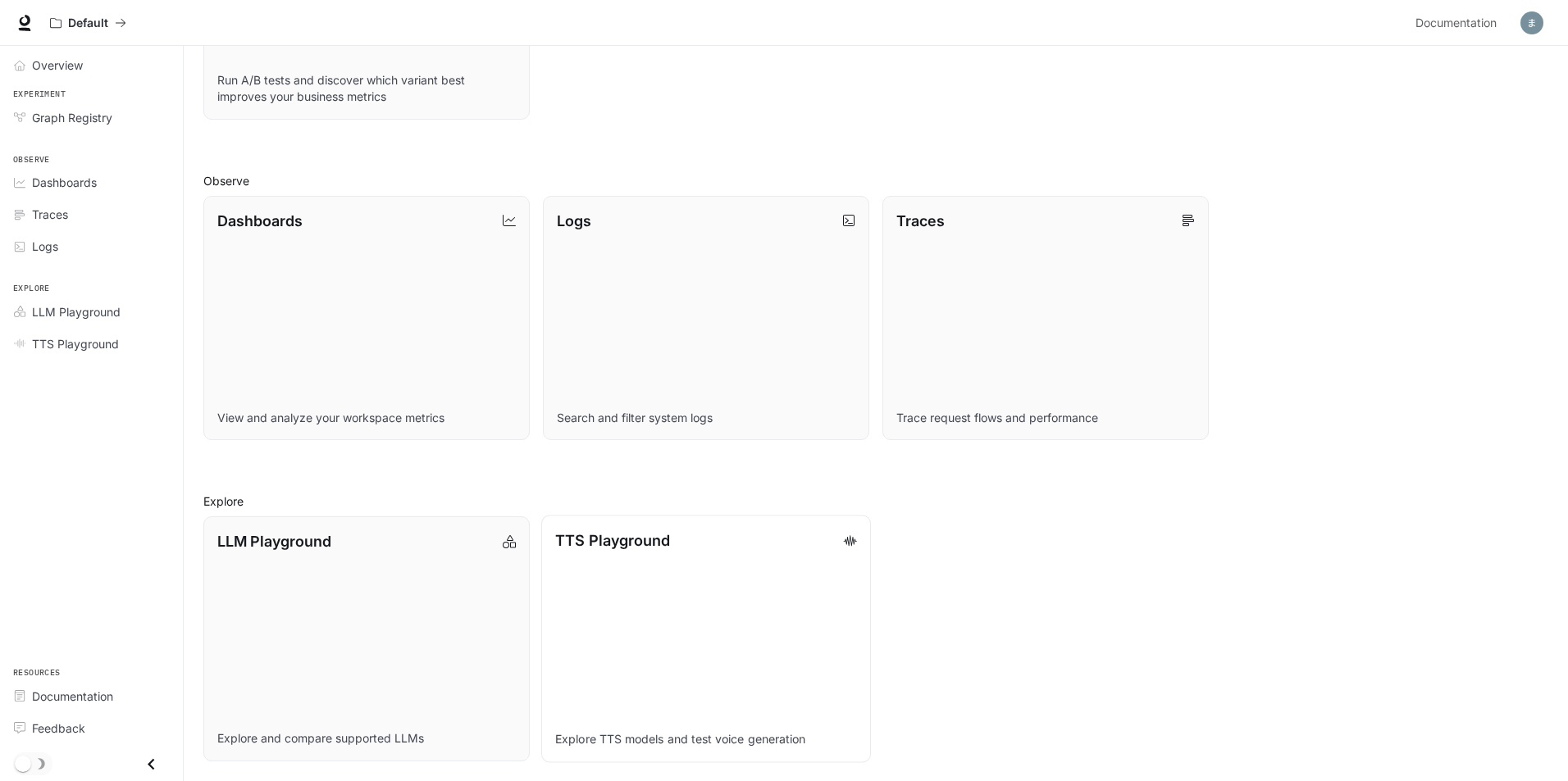
click at [721, 576] on link "TTS Playground Explore TTS models and test voice generation" at bounding box center [706, 638] width 330 height 247
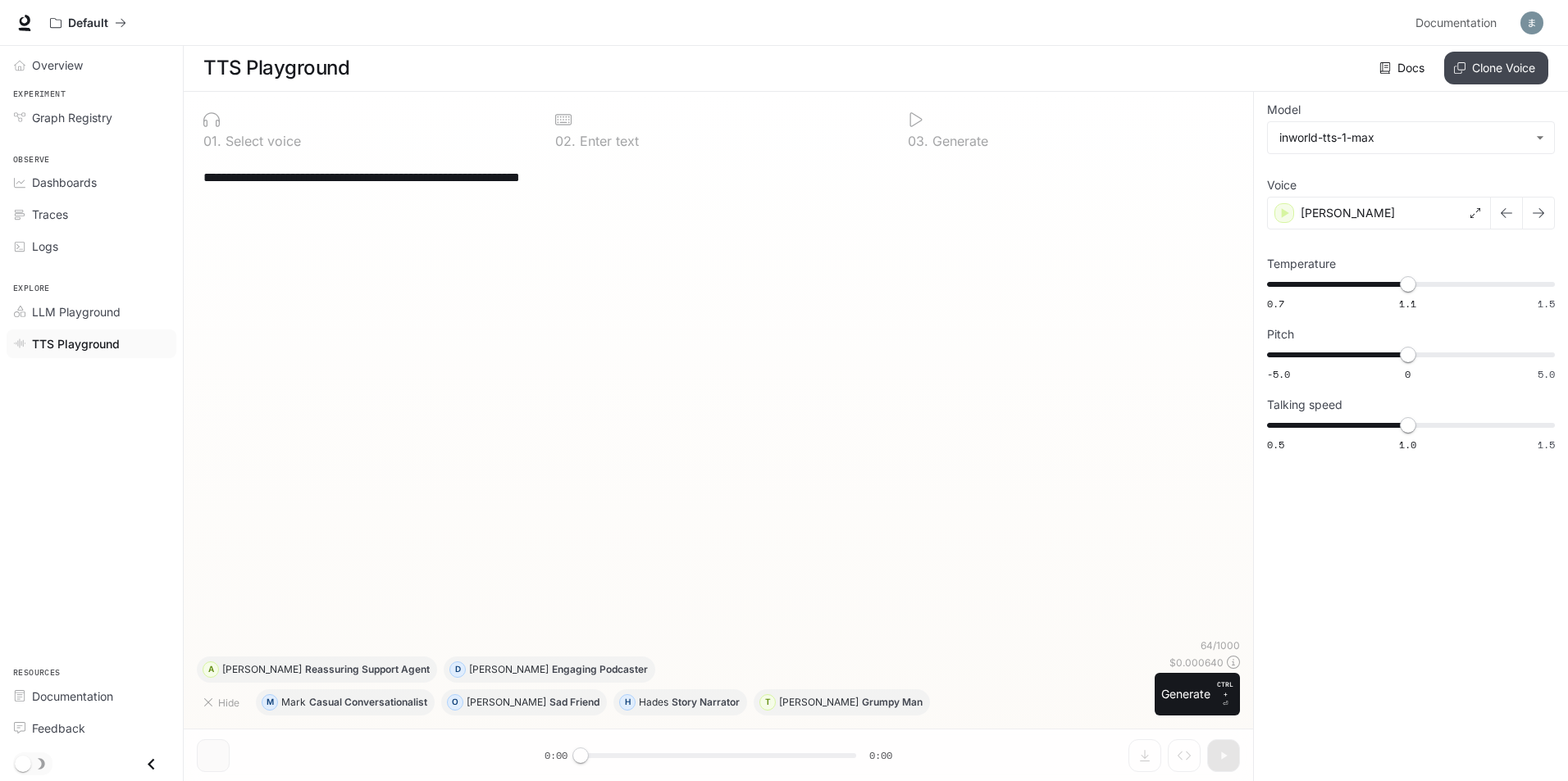
click at [1499, 75] on button "Clone Voice" at bounding box center [1496, 67] width 104 height 33
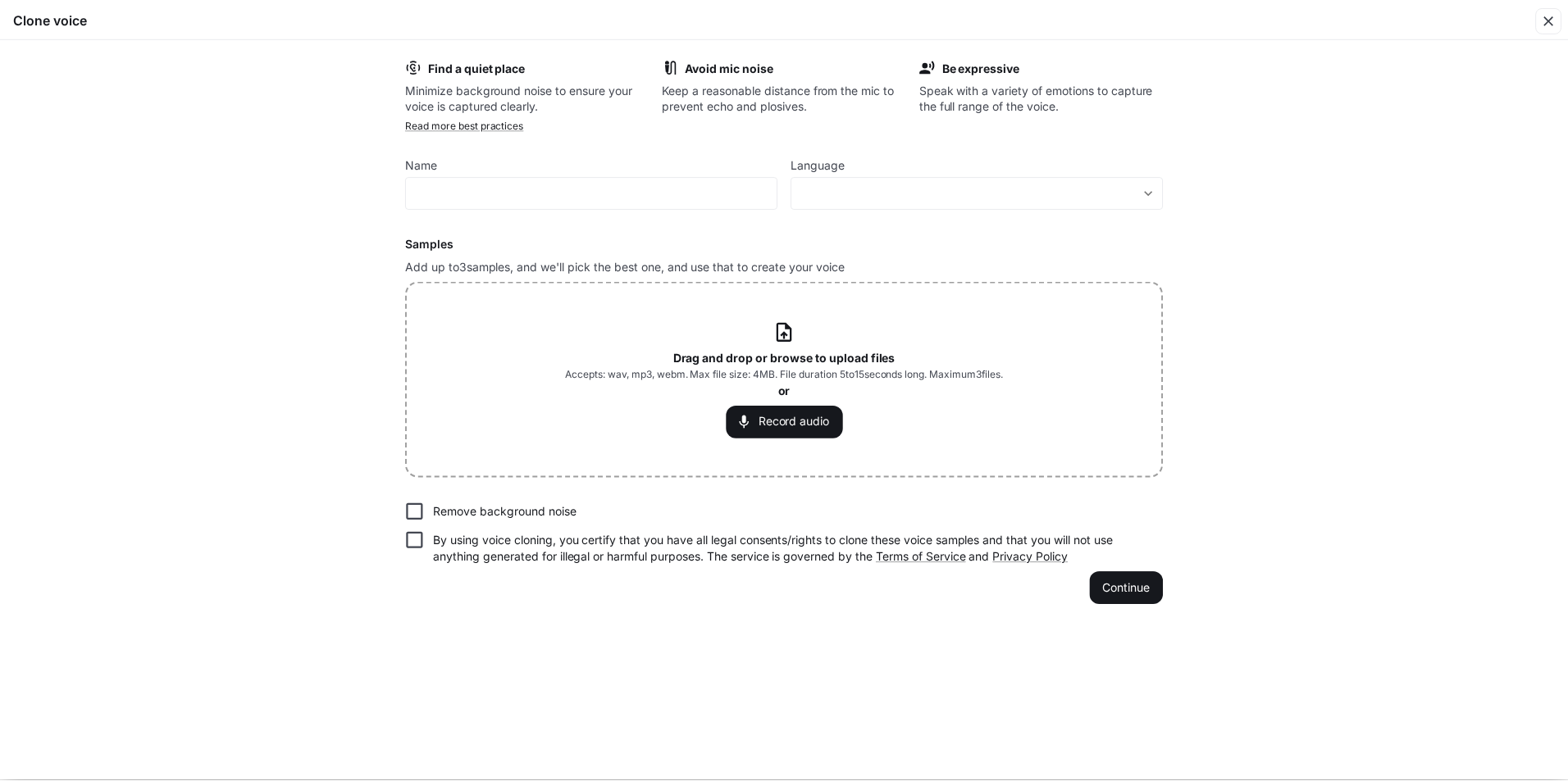
scroll to position [388, 0]
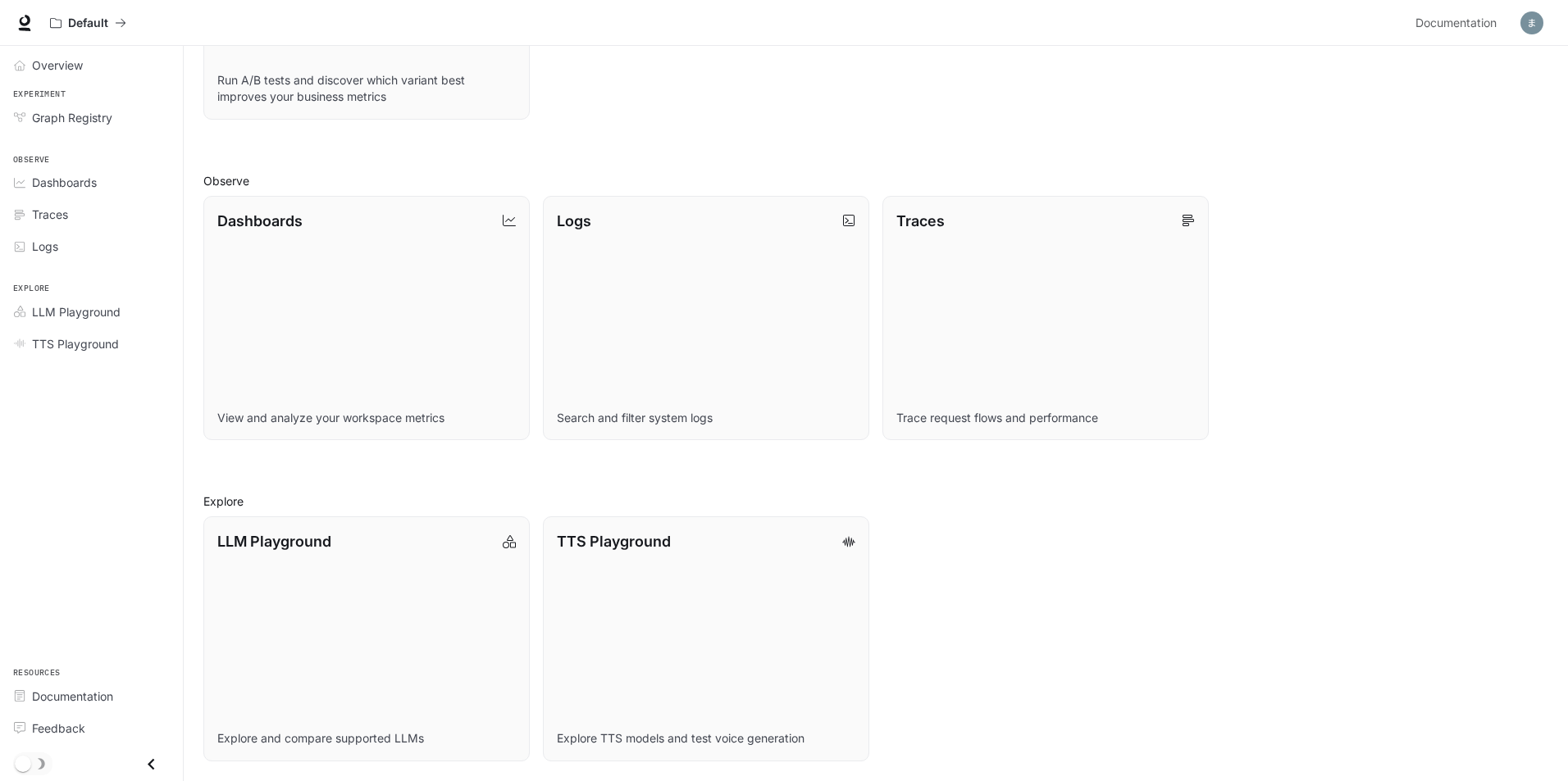
drag, startPoint x: 667, startPoint y: 391, endPoint x: 695, endPoint y: 344, distance: 54.7
